Goal: Communication & Community: Answer question/provide support

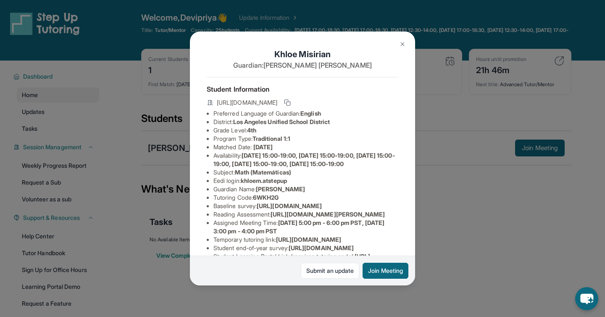
click at [402, 45] on img at bounding box center [402, 44] width 7 height 7
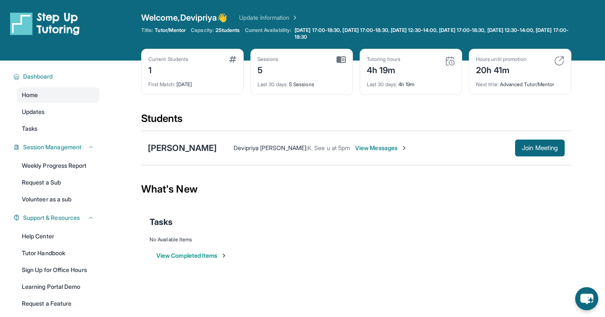
click at [378, 149] on span "View Messages" at bounding box center [381, 148] width 53 height 8
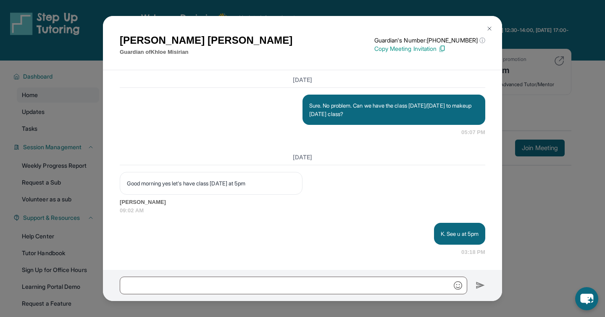
scroll to position [5309, 0]
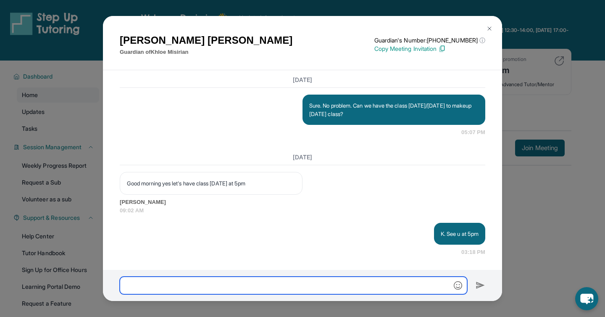
click at [156, 284] on input "text" at bounding box center [294, 286] width 348 height 18
type input "**********"
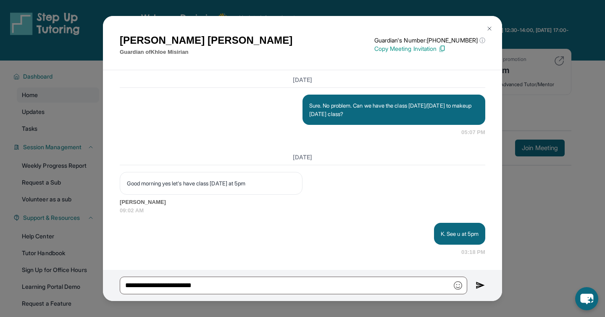
click at [479, 287] on img at bounding box center [481, 285] width 10 height 10
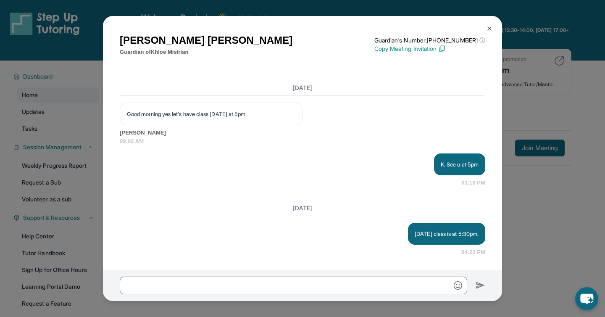
scroll to position [5378, 0]
click at [556, 210] on div "[PERSON_NAME] Guardian of [PERSON_NAME] Guardian's Number: [PHONE_NUMBER] ⓘ Thi…" at bounding box center [302, 158] width 605 height 317
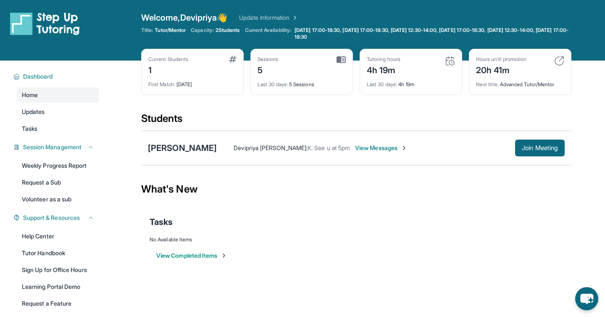
click at [284, 18] on link "Update Information" at bounding box center [268, 17] width 59 height 8
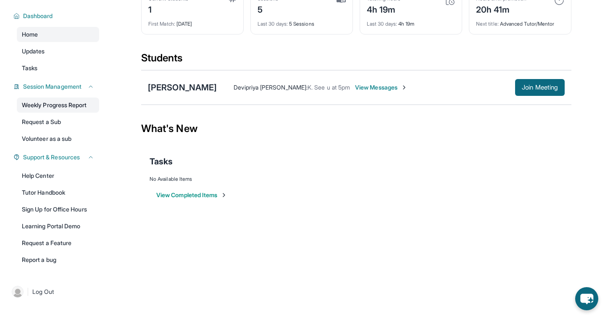
scroll to position [0, 0]
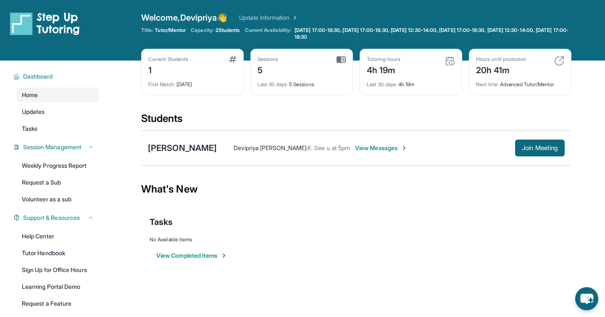
click at [71, 65] on div "Dashboard Home Updates Tasks Session Management Weekly Progress Report Request …" at bounding box center [54, 198] width 108 height 274
click at [11, 66] on div "Dashboard Home Updates Tasks Session Management Weekly Progress Report Request …" at bounding box center [54, 198] width 108 height 274
click at [369, 148] on span "View Messages" at bounding box center [381, 148] width 53 height 8
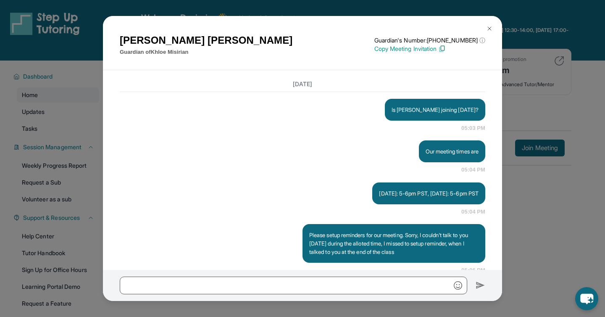
scroll to position [5378, 0]
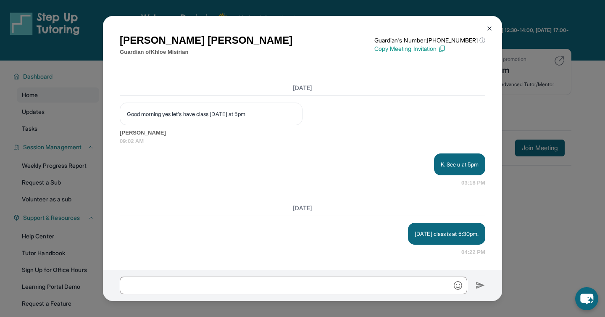
click at [574, 11] on div "Nellie Zargaryan Guardian of Khloe Misirian Guardian's Number: +18182908767 ⓘ T…" at bounding box center [302, 158] width 605 height 317
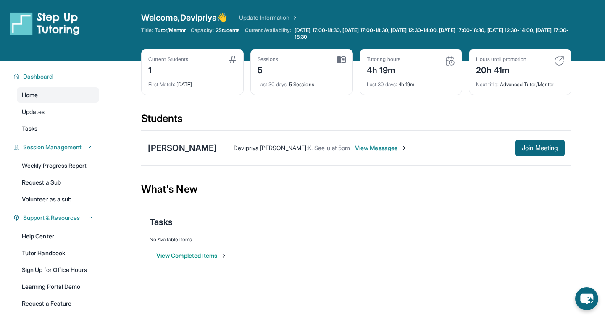
click at [401, 149] on img at bounding box center [404, 148] width 7 height 7
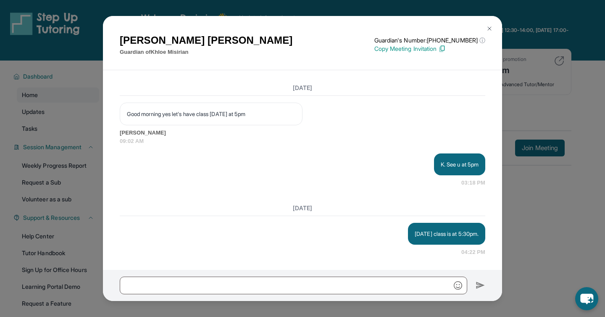
click at [489, 29] on img at bounding box center [489, 28] width 7 height 7
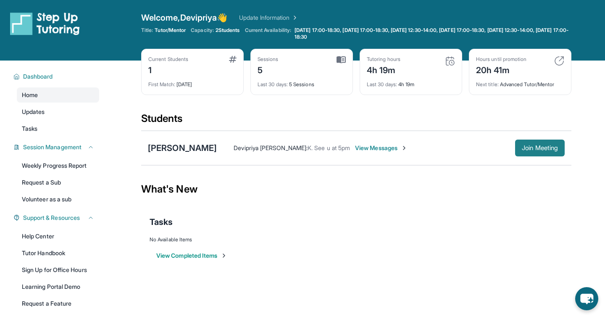
click at [542, 152] on button "Join Meeting" at bounding box center [540, 148] width 50 height 17
click at [374, 148] on span "View Messages" at bounding box center [381, 148] width 53 height 8
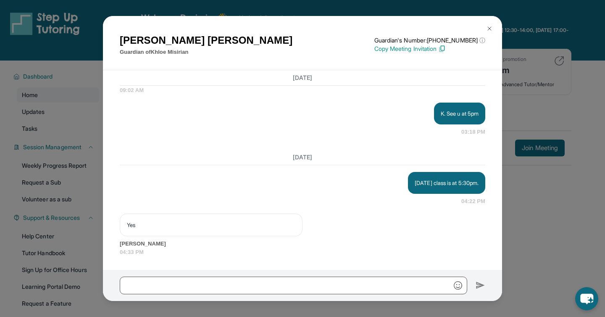
scroll to position [5429, 0]
click at [376, 235] on div "Yes Nellie Zargaryan 04:33 PM" at bounding box center [303, 235] width 366 height 42
click at [490, 30] on img at bounding box center [489, 28] width 7 height 7
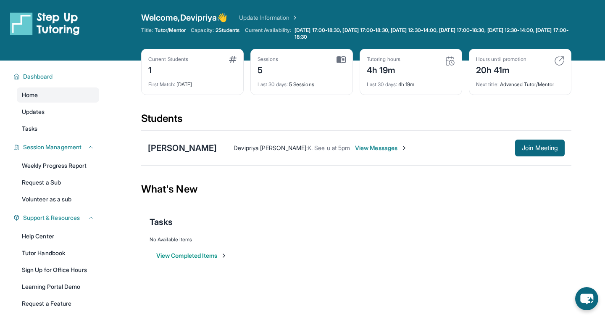
click at [9, 264] on div "Dashboard Home Updates Tasks Session Management Weekly Progress Report Request …" at bounding box center [54, 198] width 108 height 274
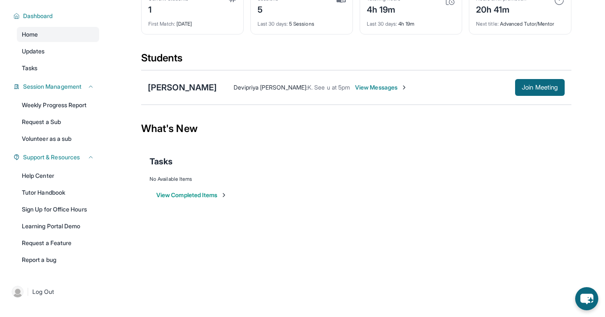
scroll to position [0, 0]
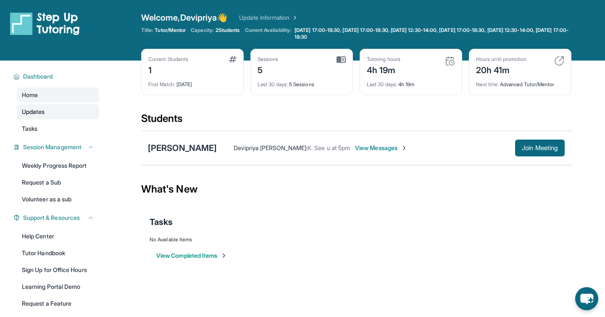
click at [42, 115] on span "Updates" at bounding box center [33, 112] width 23 height 8
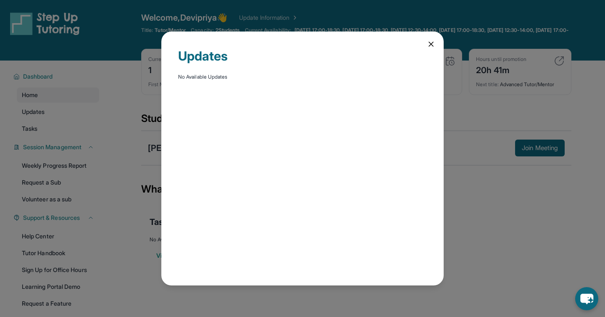
click at [432, 44] on icon at bounding box center [431, 44] width 8 height 8
